Goal: Task Accomplishment & Management: Complete application form

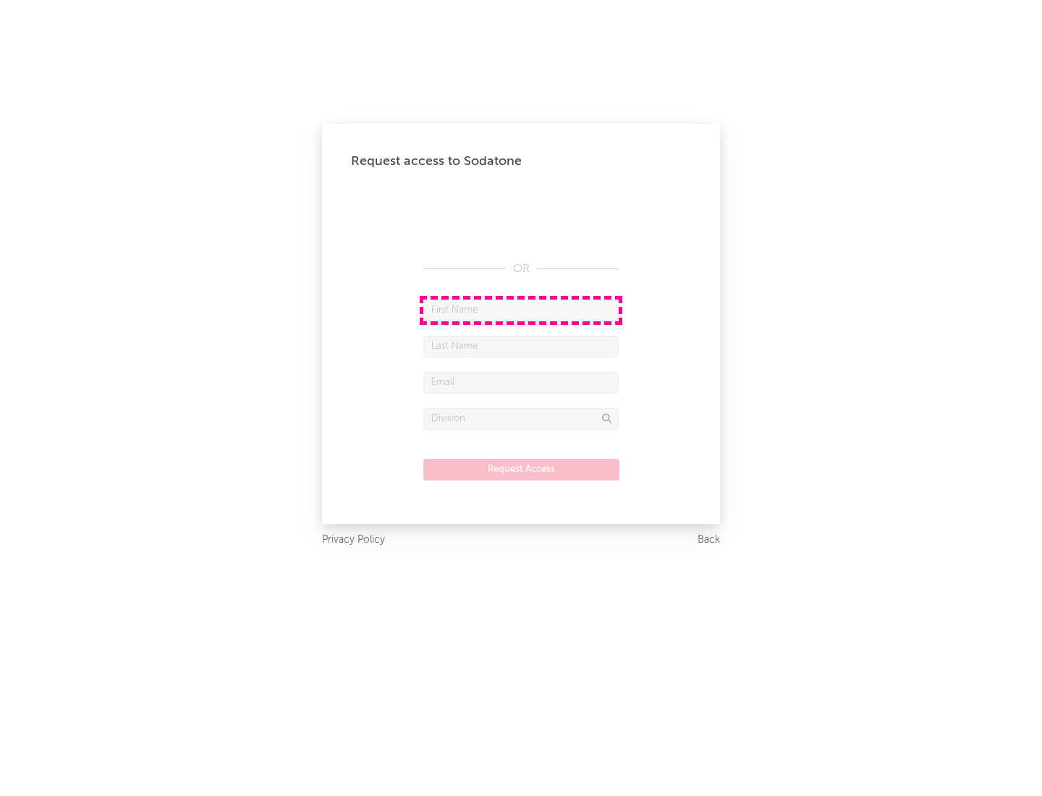
click at [521, 310] on input "text" at bounding box center [520, 311] width 195 height 22
type input "[PERSON_NAME]"
click at [521, 346] on input "text" at bounding box center [520, 347] width 195 height 22
type input "[PERSON_NAME]"
click at [521, 382] on input "text" at bounding box center [520, 383] width 195 height 22
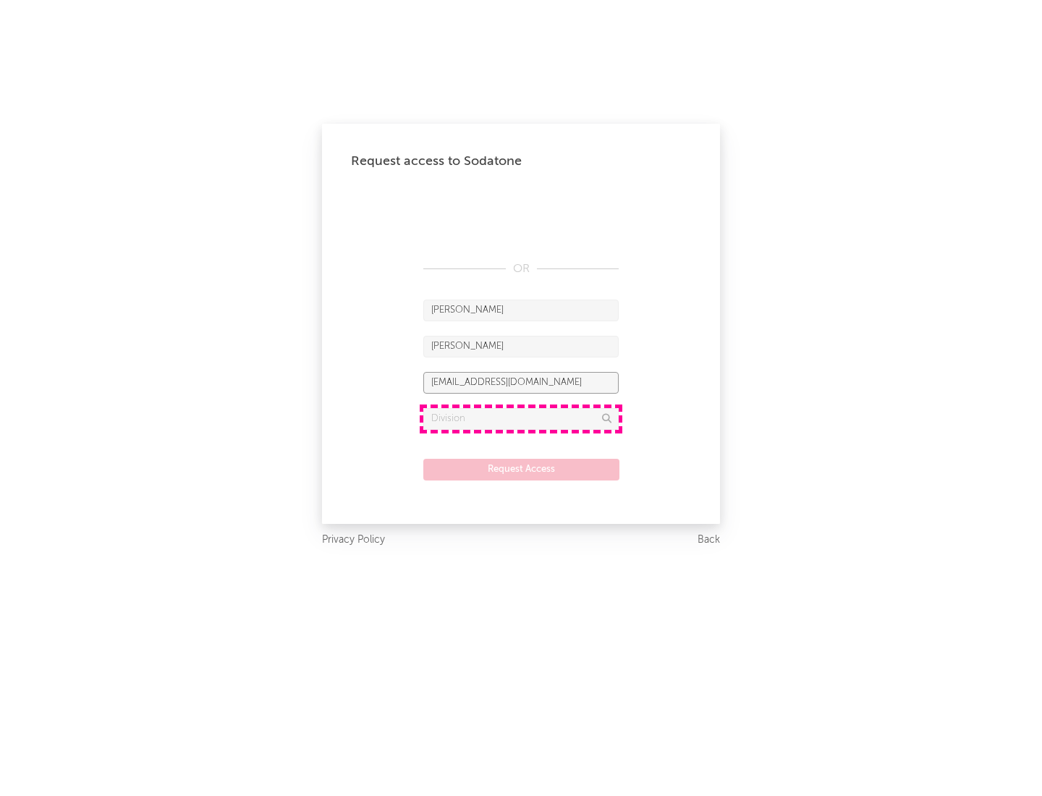
type input "[EMAIL_ADDRESS][DOMAIN_NAME]"
click at [521, 418] on input "text" at bounding box center [520, 419] width 195 height 22
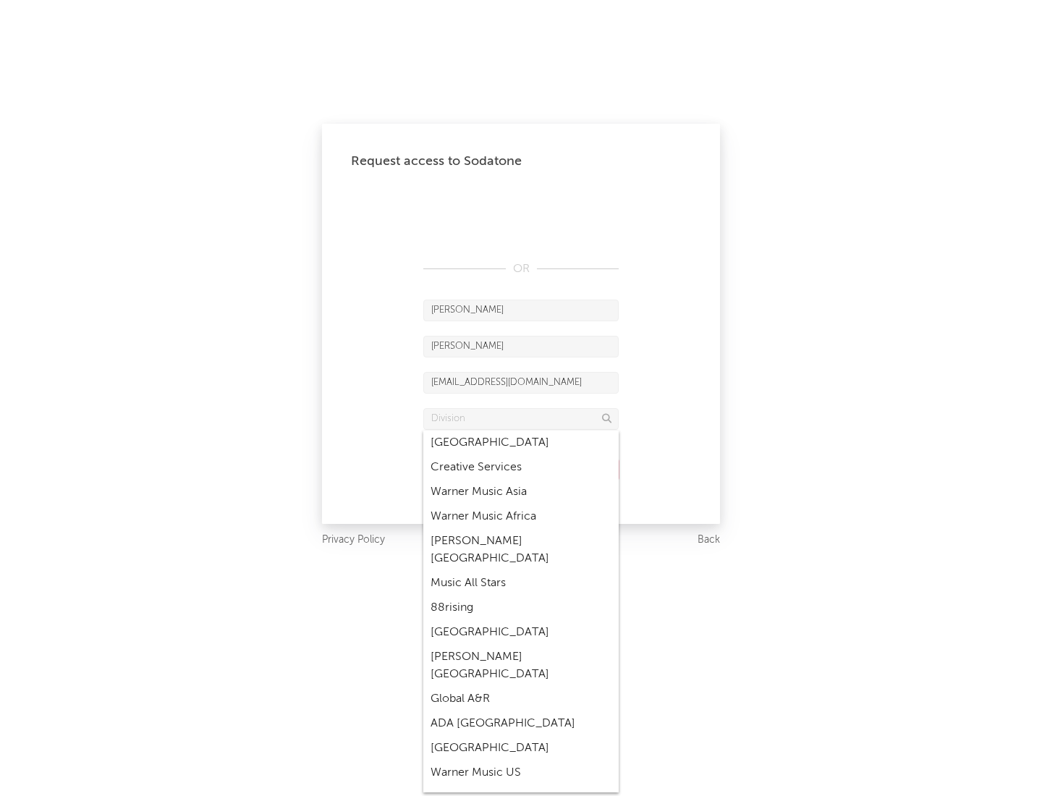
click at [521, 571] on div "Music All Stars" at bounding box center [520, 583] width 195 height 25
type input "Music All Stars"
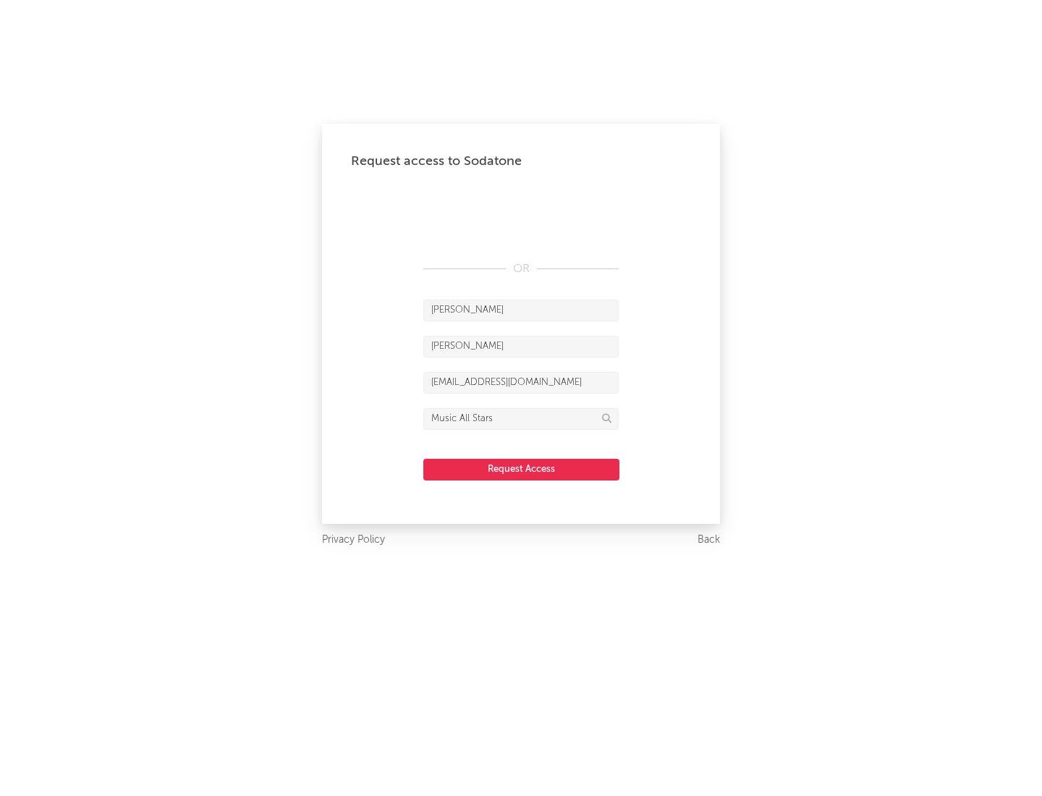
click at [521, 469] on button "Request Access" at bounding box center [521, 470] width 196 height 22
